Goal: Complete application form: Complete application form

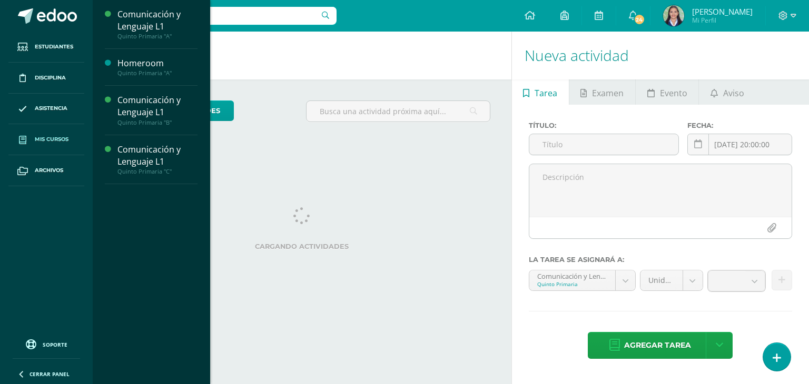
drag, startPoint x: 0, startPoint y: 0, endPoint x: 57, endPoint y: 136, distance: 147.3
click at [57, 136] on span "Mis cursos" at bounding box center [52, 139] width 34 height 8
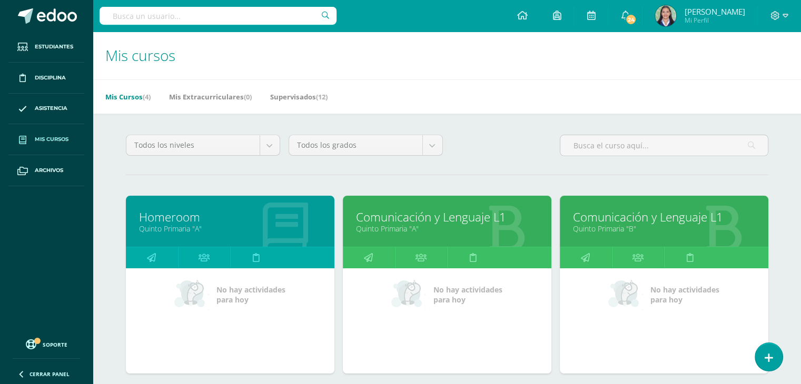
click at [164, 214] on link "Homeroom" at bounding box center [230, 217] width 182 height 16
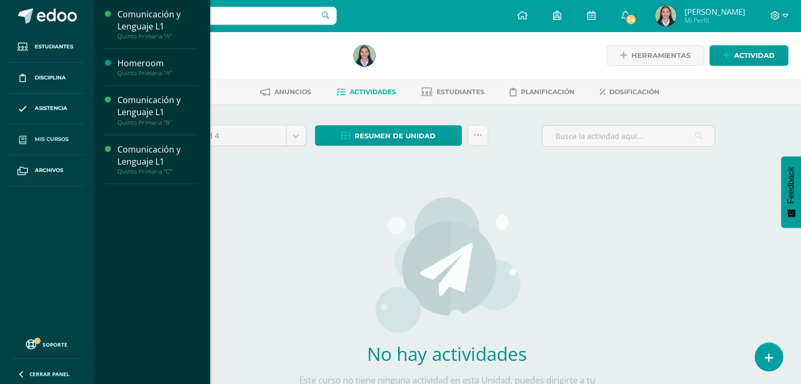
click at [53, 136] on span "Mis cursos" at bounding box center [52, 139] width 34 height 8
click at [53, 137] on span "Mis cursos" at bounding box center [52, 139] width 34 height 8
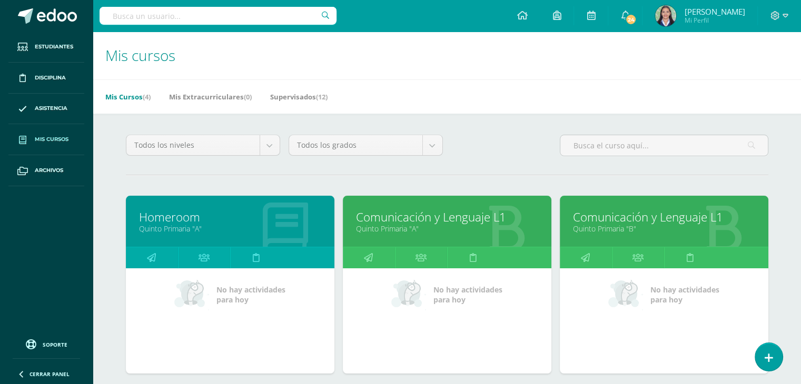
click at [190, 224] on link "Quinto Primaria "A"" at bounding box center [230, 229] width 182 height 10
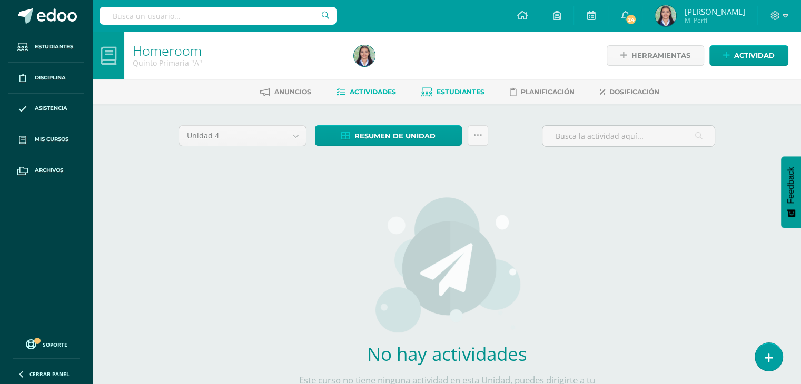
click at [448, 93] on span "Estudiantes" at bounding box center [461, 92] width 48 height 8
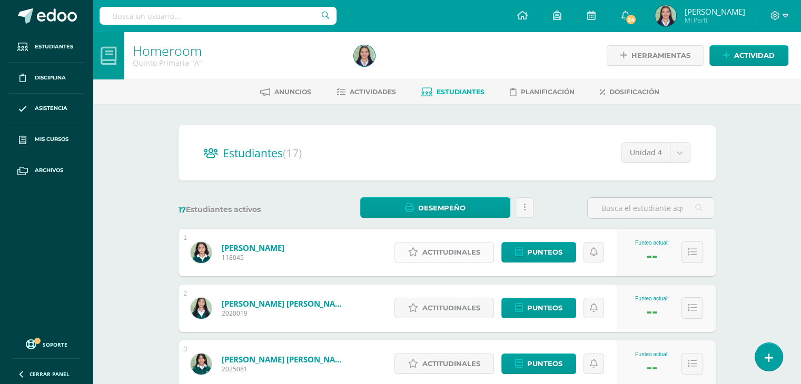
click at [442, 251] on span "Actitudinales" at bounding box center [451, 252] width 58 height 19
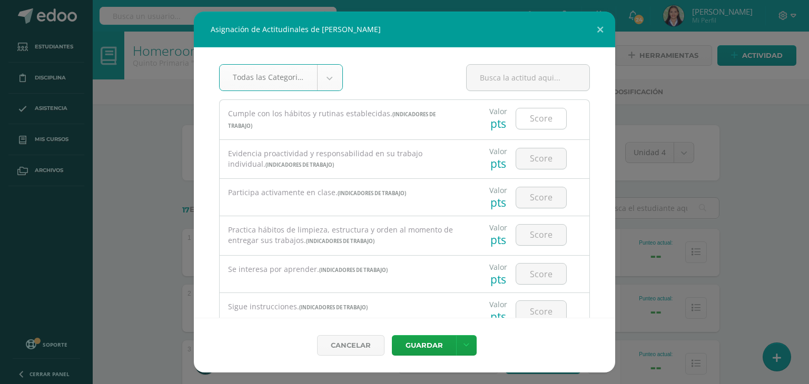
click at [531, 114] on input "number" at bounding box center [541, 118] width 50 height 21
type input "3"
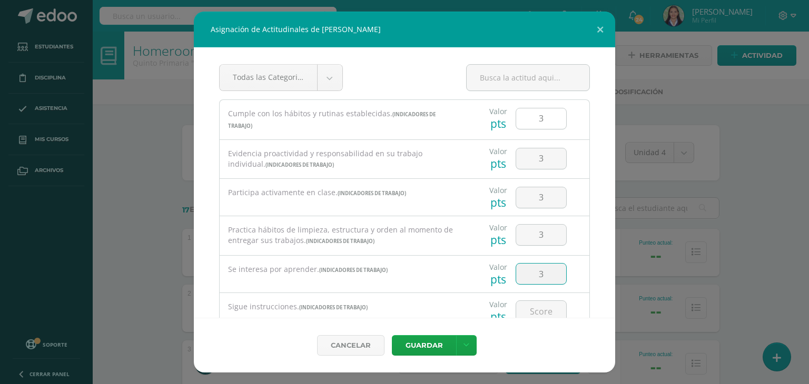
type input "3"
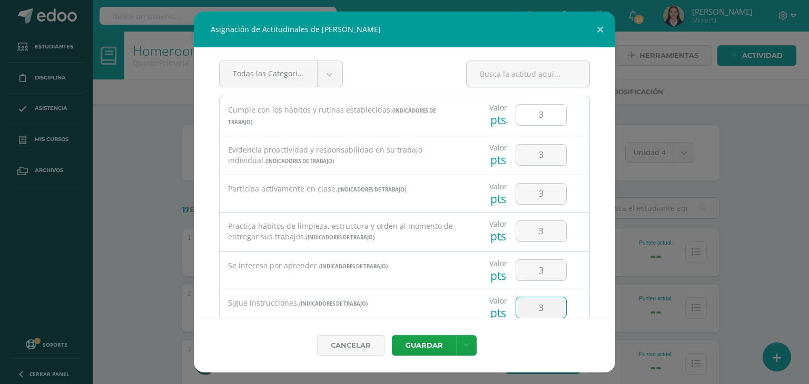
type input "3"
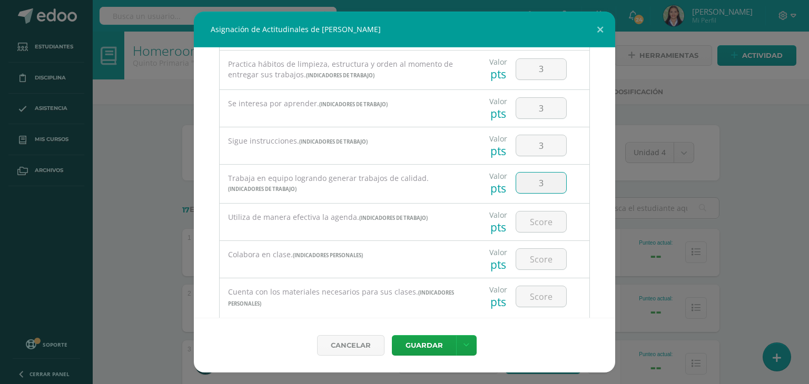
type input "3"
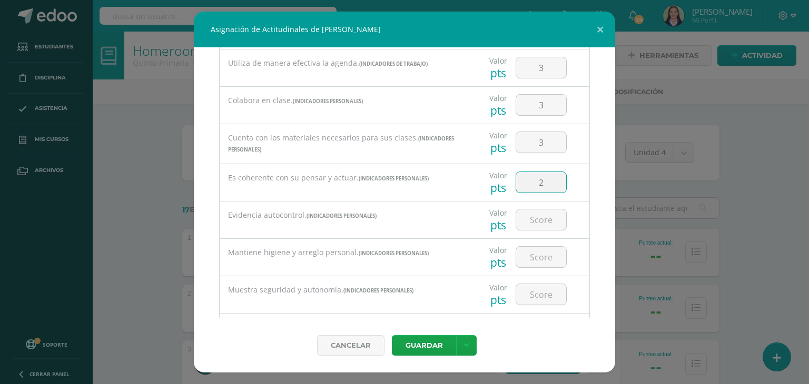
type input "2"
type input "3"
type input "2"
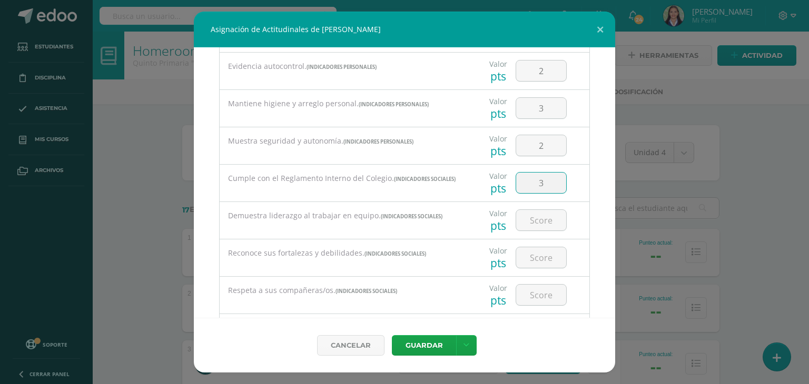
type input "3"
type input "2"
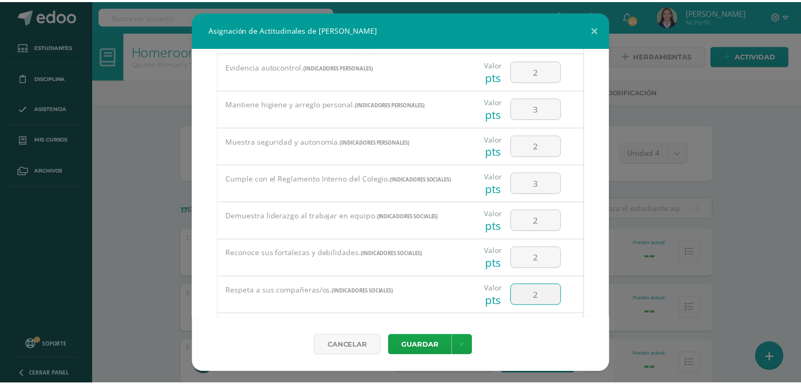
scroll to position [608, 0]
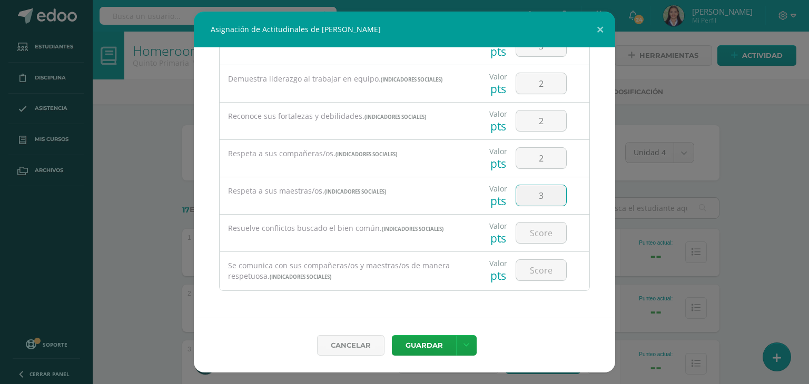
type input "3"
click at [464, 338] on link at bounding box center [466, 345] width 21 height 21
click at [421, 305] on link "Guardar y poblar en todos mis cursos" at bounding box center [445, 305] width 116 height 25
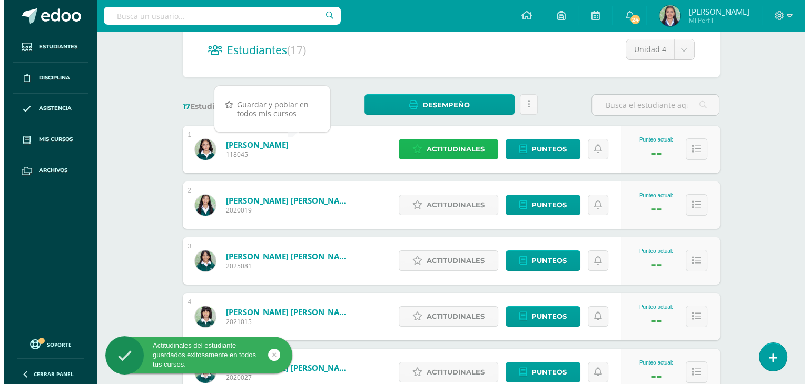
scroll to position [105, 0]
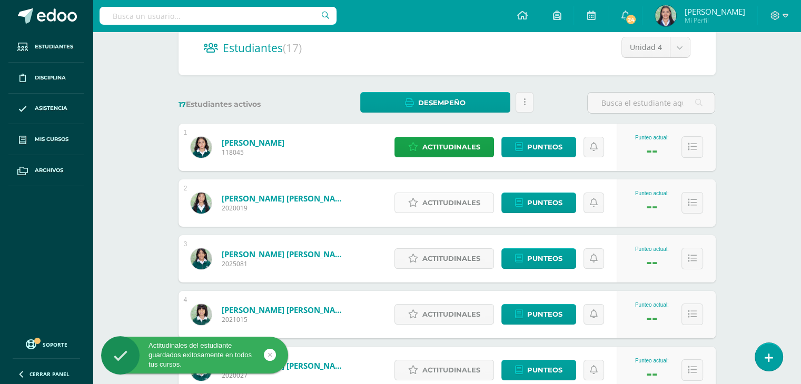
click at [450, 207] on span "Actitudinales" at bounding box center [451, 202] width 58 height 19
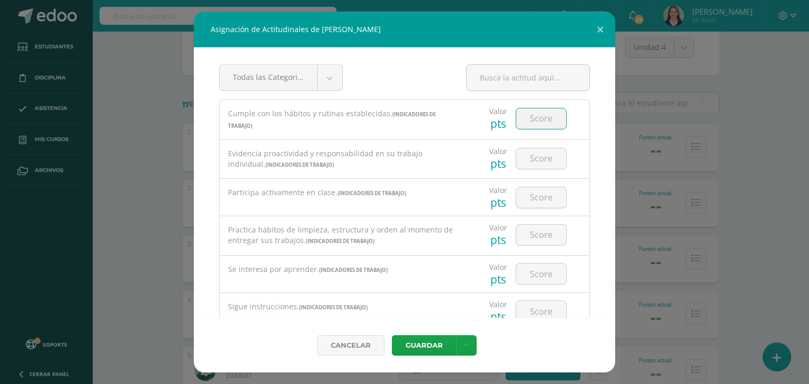
click at [522, 117] on input "number" at bounding box center [541, 118] width 50 height 21
type input "3"
click at [548, 197] on input "3" at bounding box center [541, 197] width 50 height 21
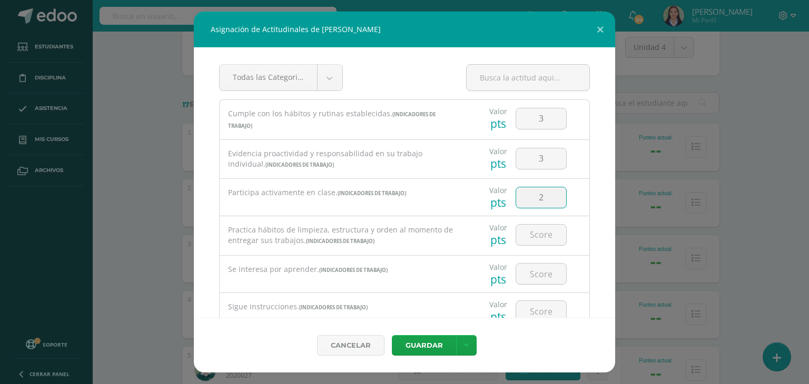
type input "2"
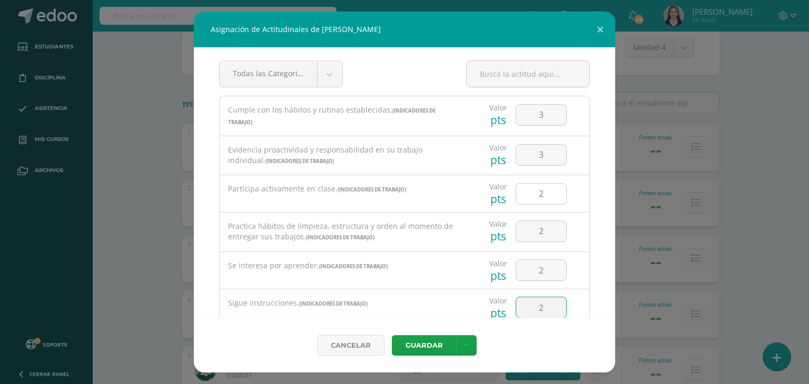
type input "2"
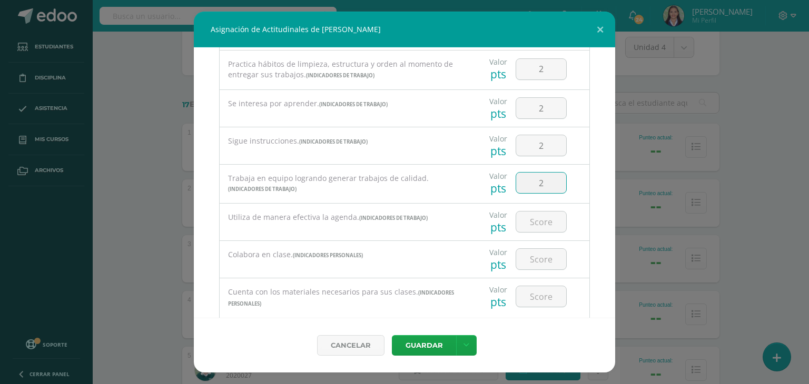
type input "2"
type input "3"
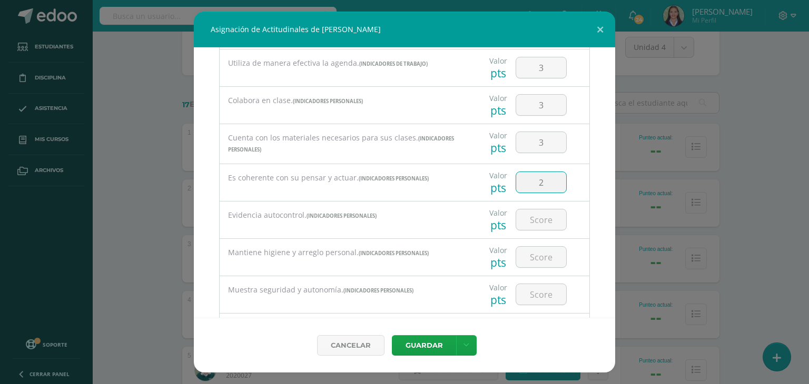
type input "2"
type input "3"
type input "2"
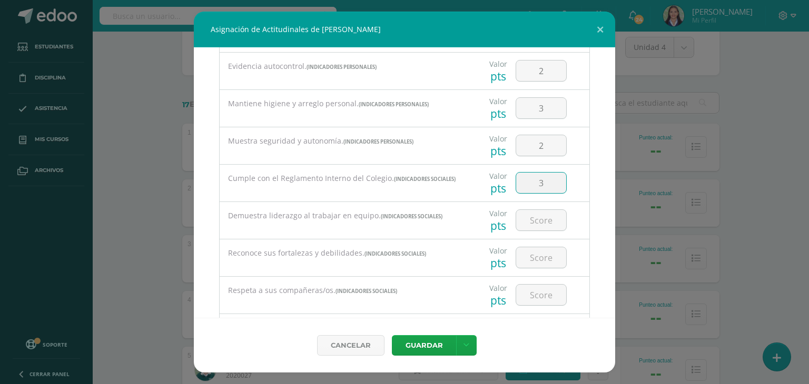
type input "3"
click at [543, 226] on input "3" at bounding box center [541, 220] width 50 height 21
type input "2"
type input "3"
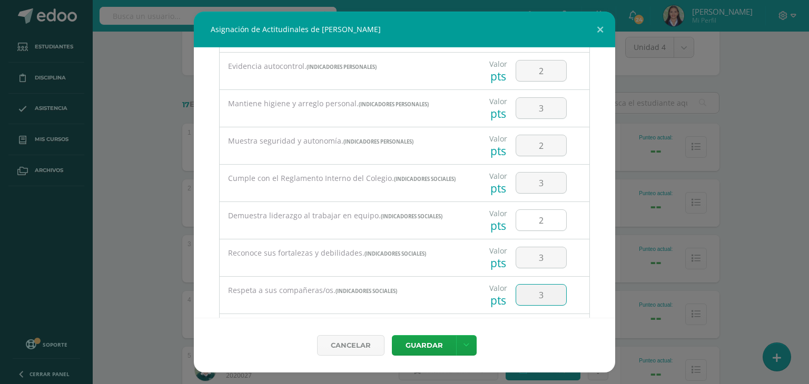
type input "3"
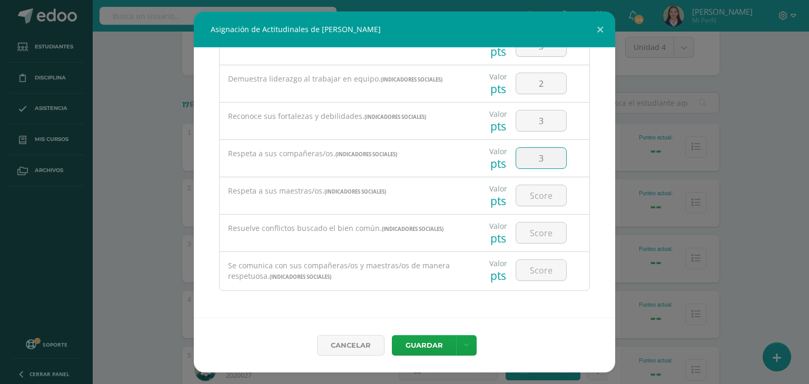
click at [539, 161] on input "3" at bounding box center [541, 158] width 50 height 21
type input "2"
type input "3"
type input "2"
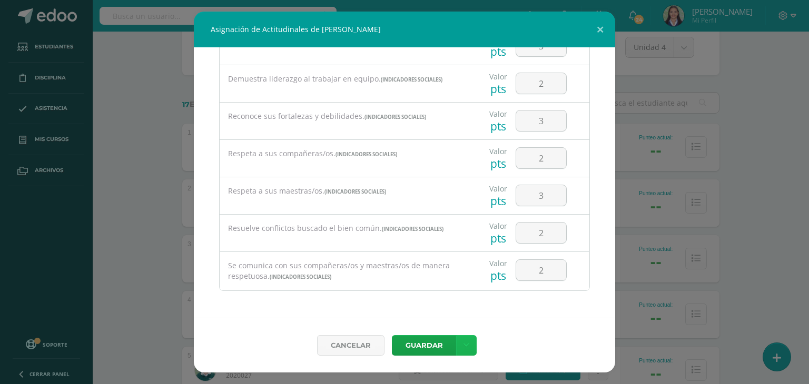
click at [468, 348] on link at bounding box center [466, 345] width 21 height 21
click at [444, 302] on link "Guardar y poblar en todos mis cursos" at bounding box center [445, 305] width 116 height 25
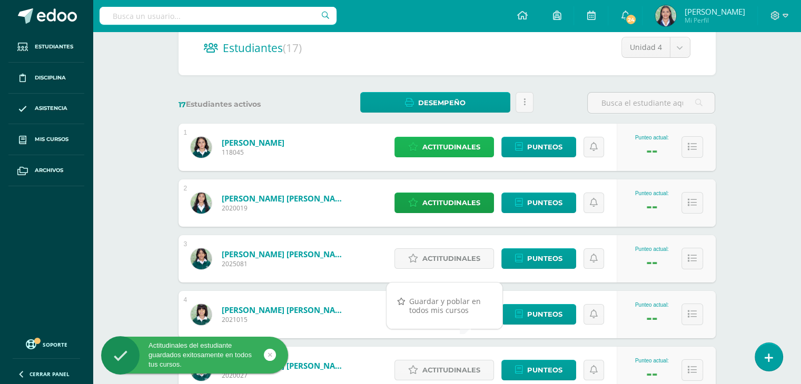
click at [437, 142] on span "Actitudinales" at bounding box center [451, 146] width 58 height 19
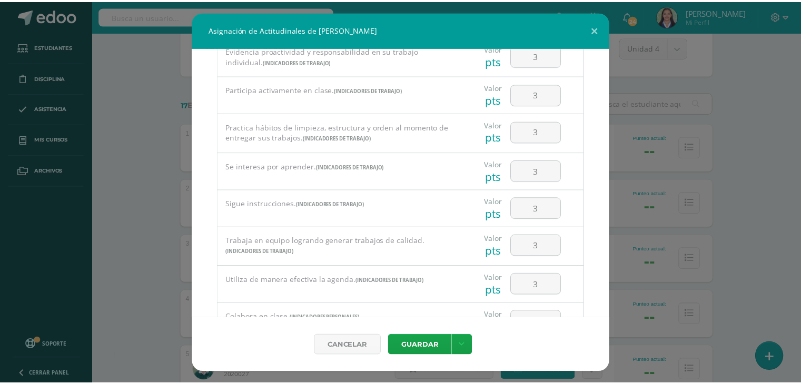
scroll to position [0, 0]
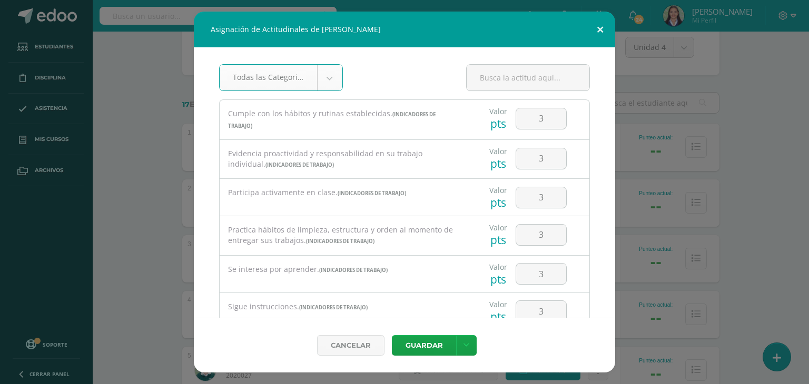
click at [595, 28] on button at bounding box center [600, 30] width 30 height 36
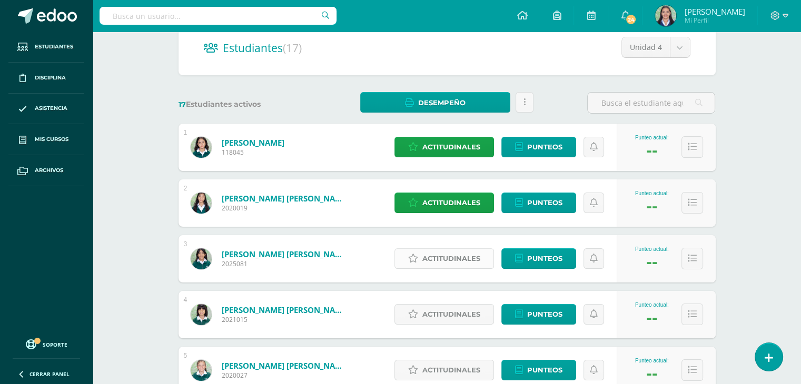
click at [469, 261] on span "Actitudinales" at bounding box center [451, 258] width 58 height 19
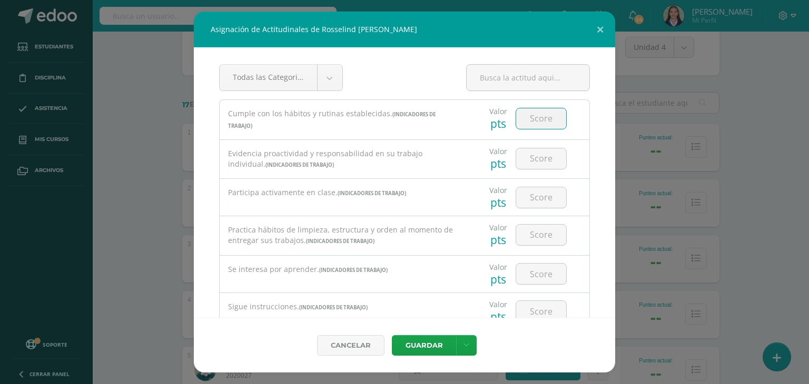
click at [527, 121] on input "number" at bounding box center [541, 118] width 50 height 21
click at [519, 122] on input "number" at bounding box center [541, 118] width 50 height 21
click at [596, 24] on button at bounding box center [600, 30] width 30 height 36
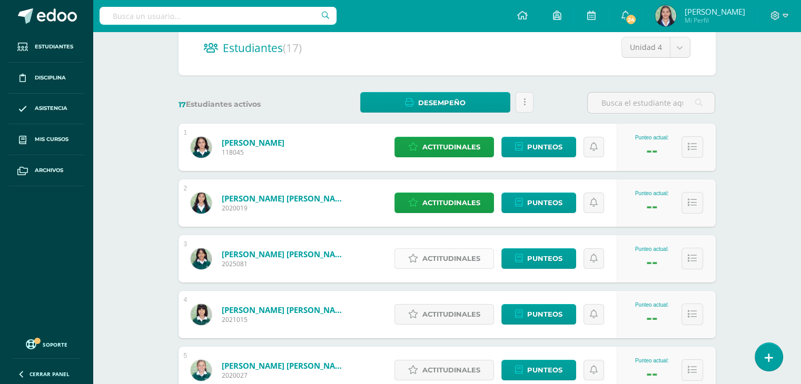
click at [470, 256] on span "Actitudinales" at bounding box center [451, 258] width 58 height 19
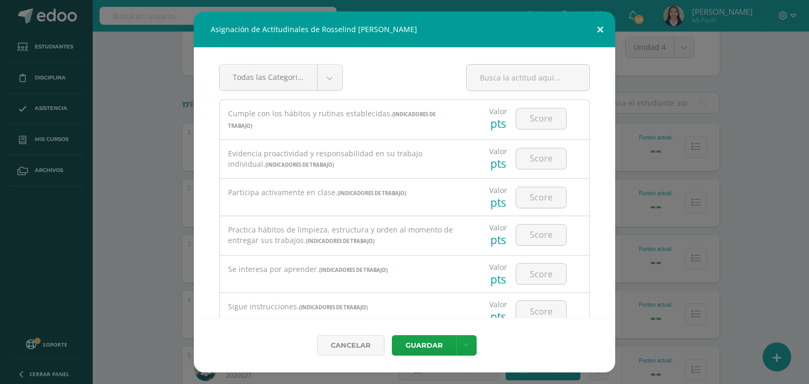
click at [599, 26] on button at bounding box center [600, 30] width 30 height 36
